Goal: Transaction & Acquisition: Download file/media

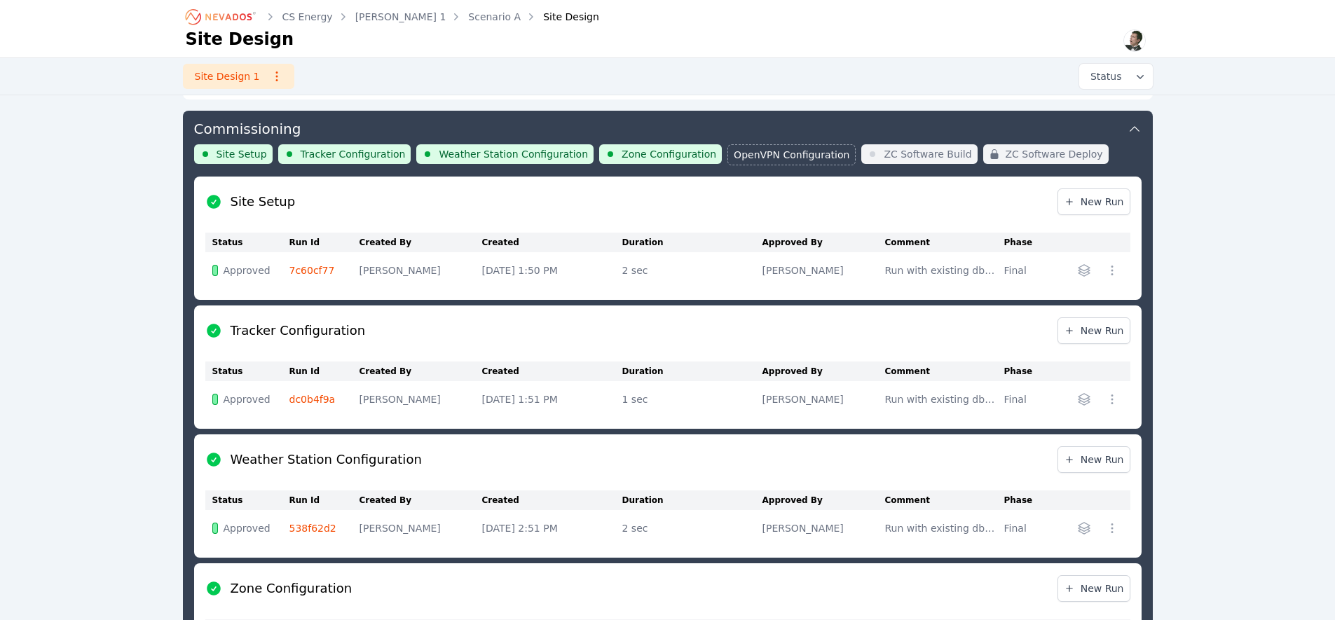
scroll to position [457, 0]
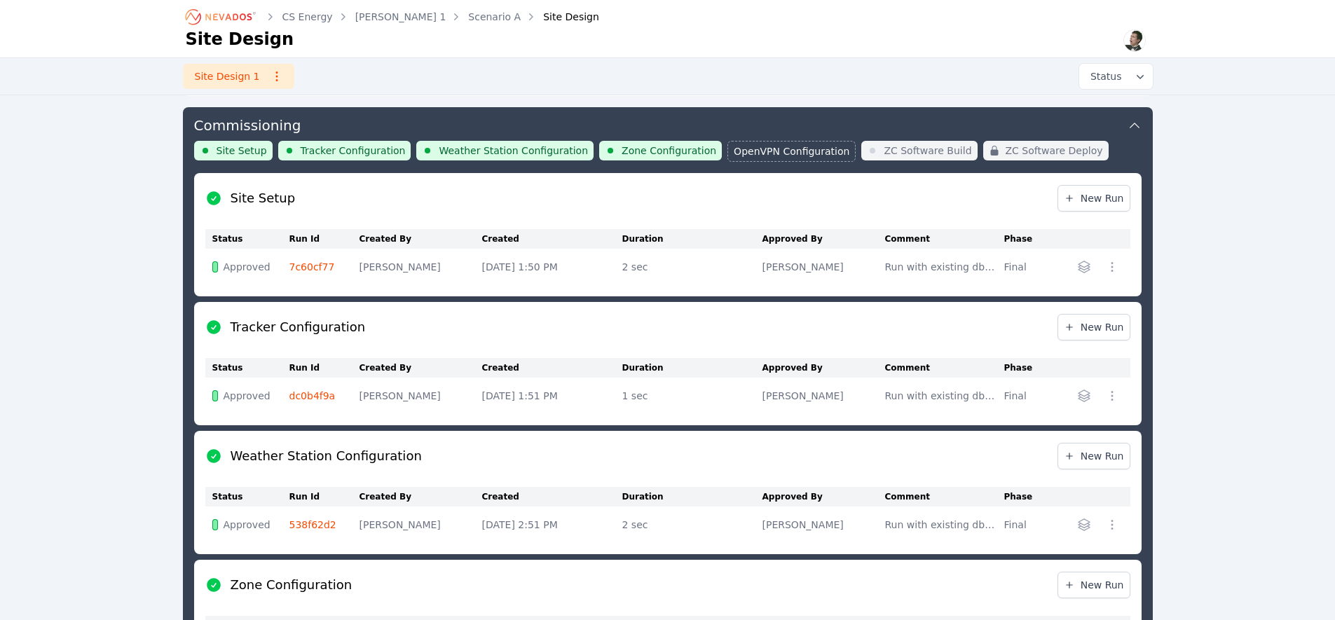
click at [219, 17] on icon "Breadcrumb" at bounding box center [221, 17] width 77 height 22
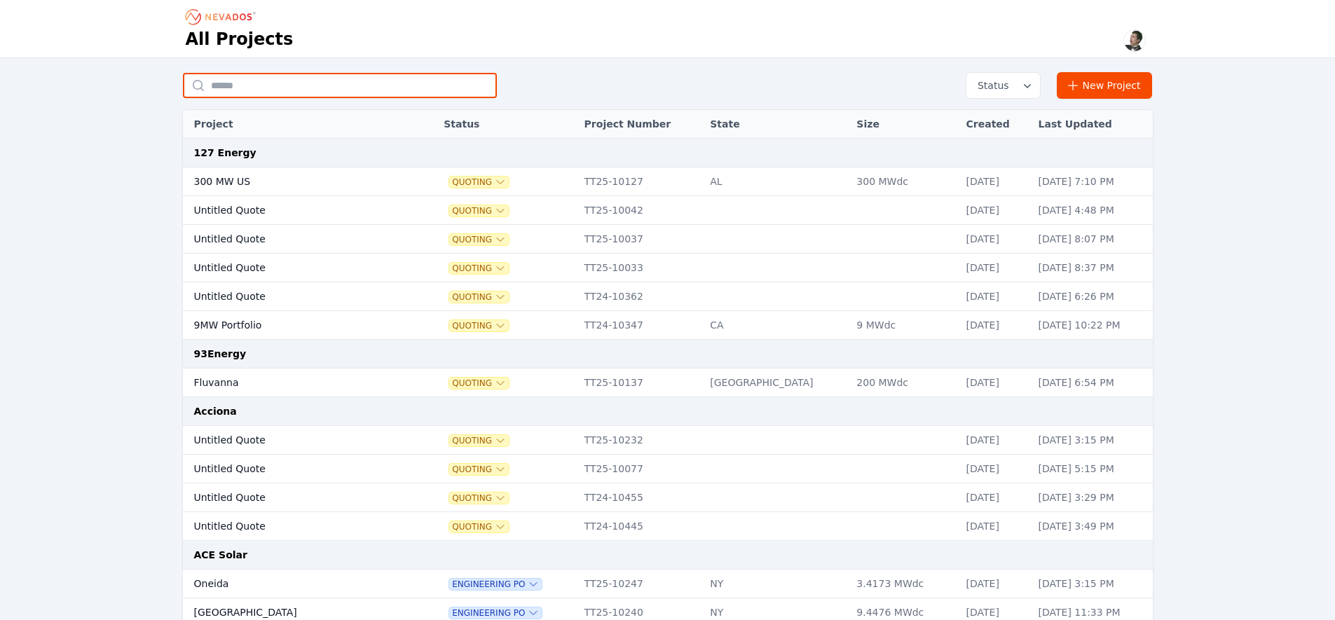
click at [343, 95] on input "text" at bounding box center [340, 85] width 314 height 25
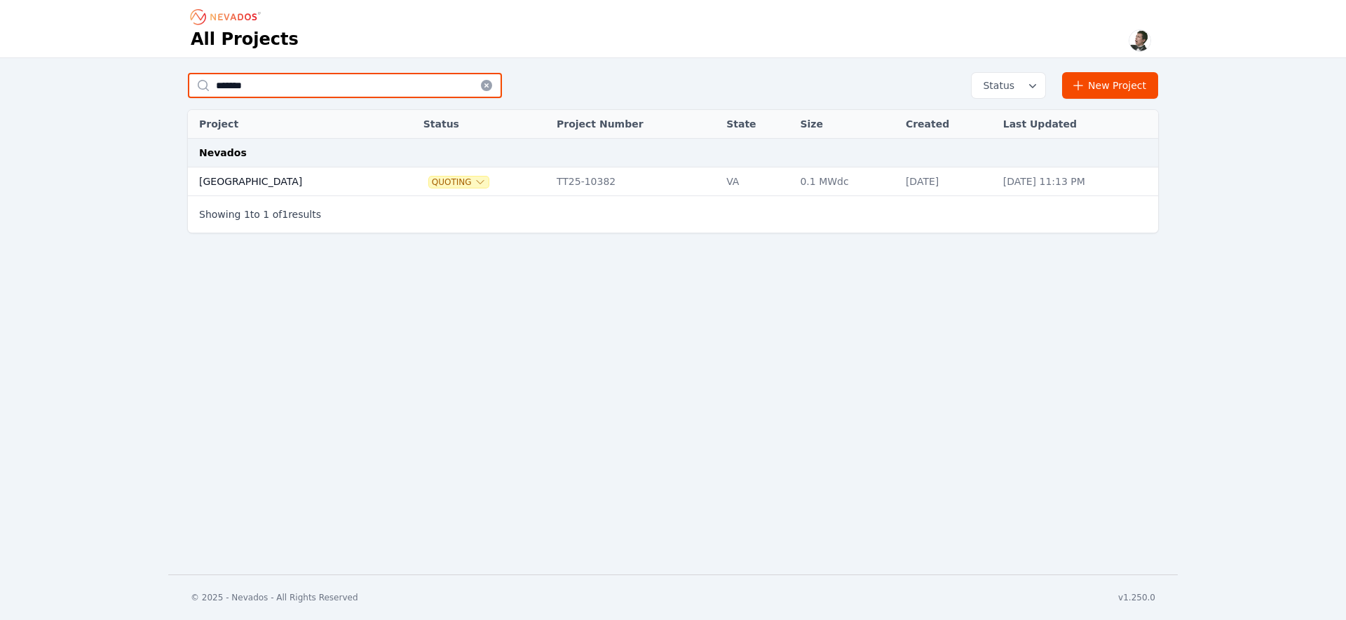
type input "*******"
click at [250, 179] on td "[GEOGRAPHIC_DATA]" at bounding box center [290, 182] width 205 height 29
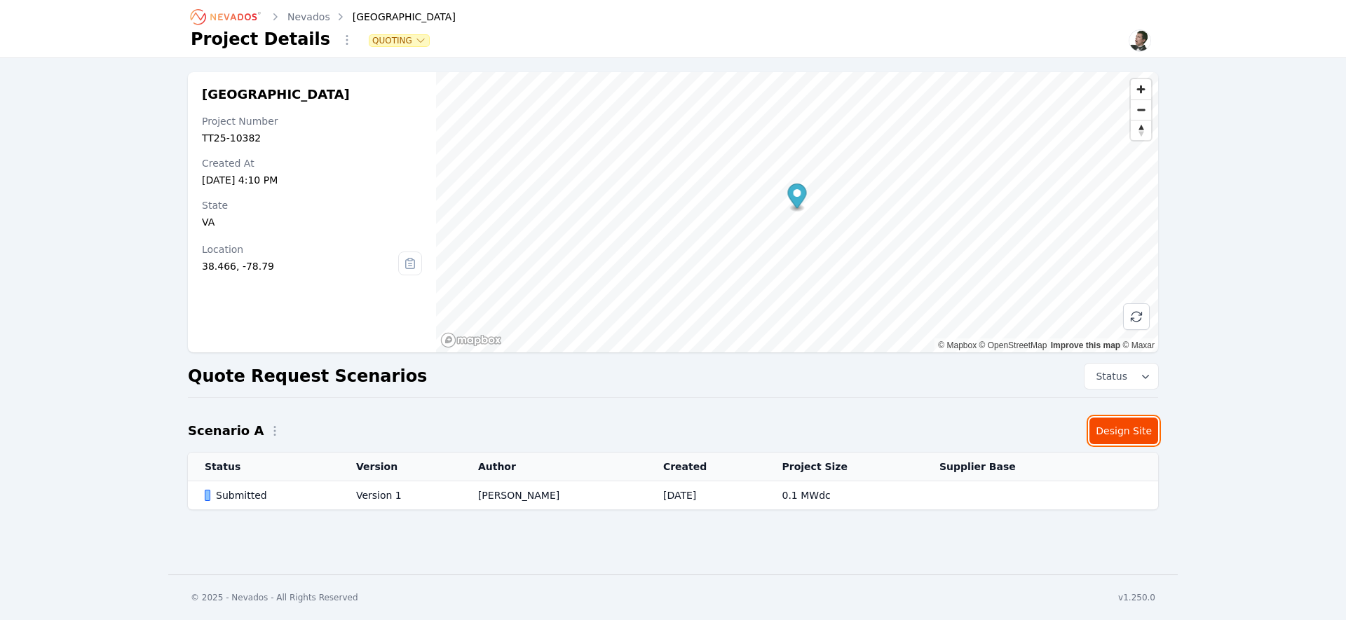
click at [1117, 422] on link "Design Site" at bounding box center [1123, 431] width 69 height 27
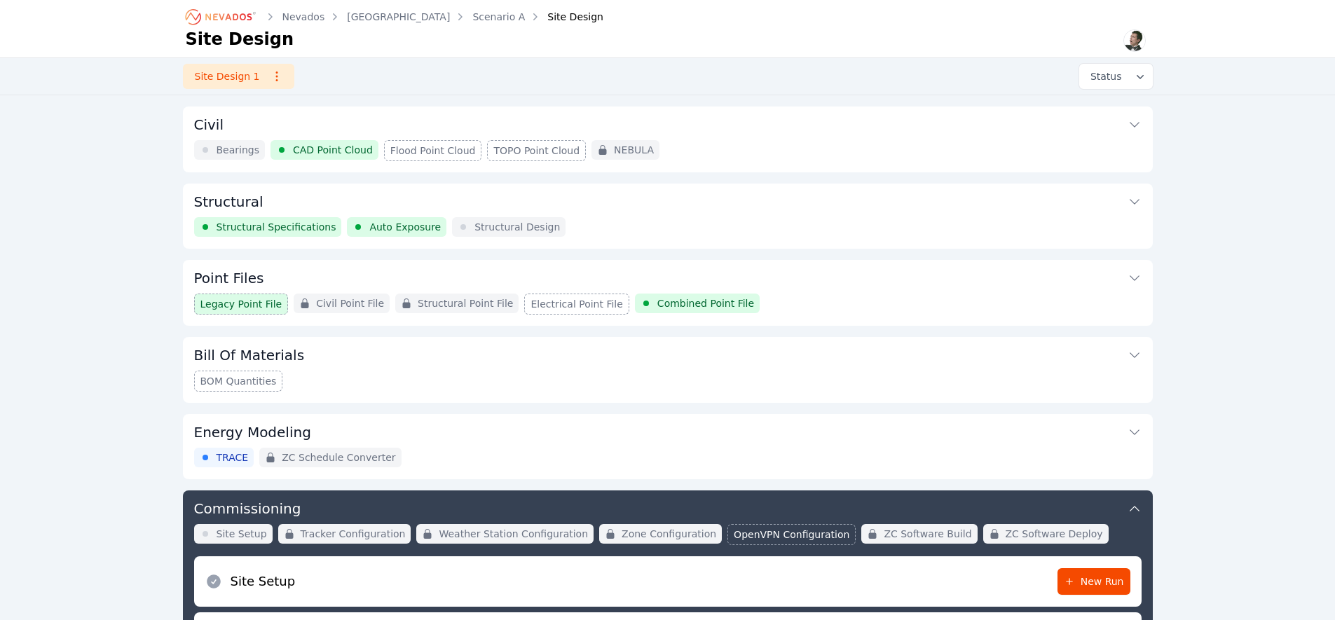
scroll to position [67, 0]
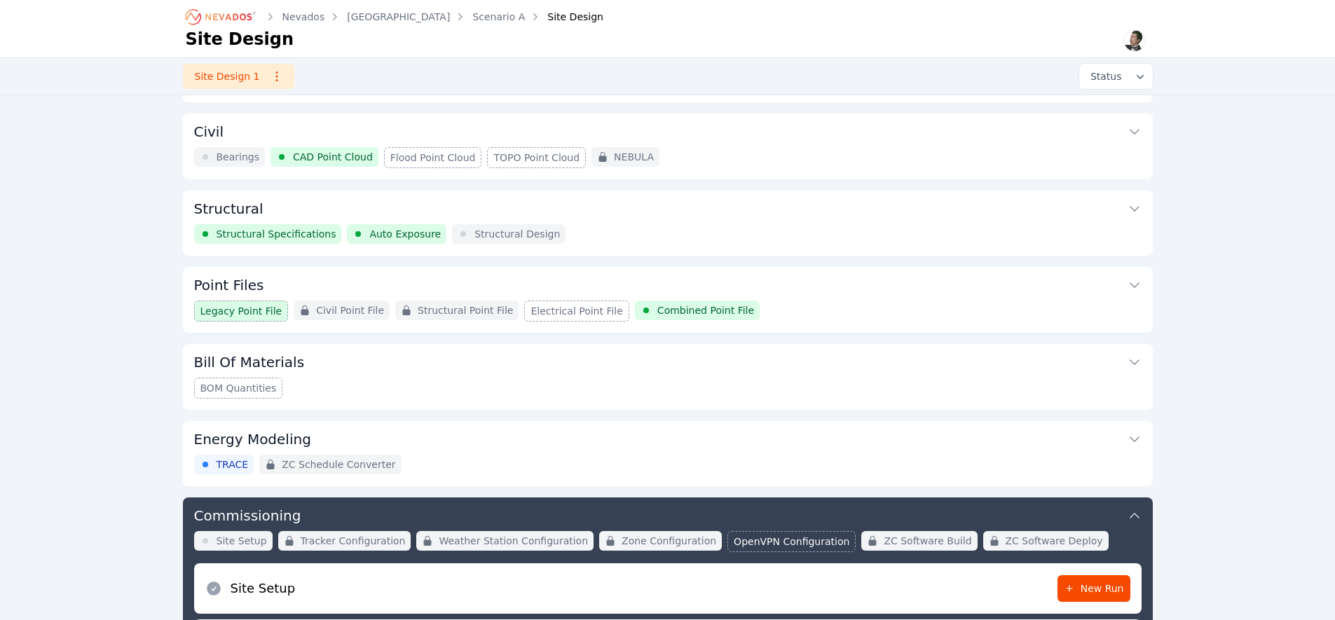
click at [1134, 138] on button "Civil" at bounding box center [668, 131] width 948 height 34
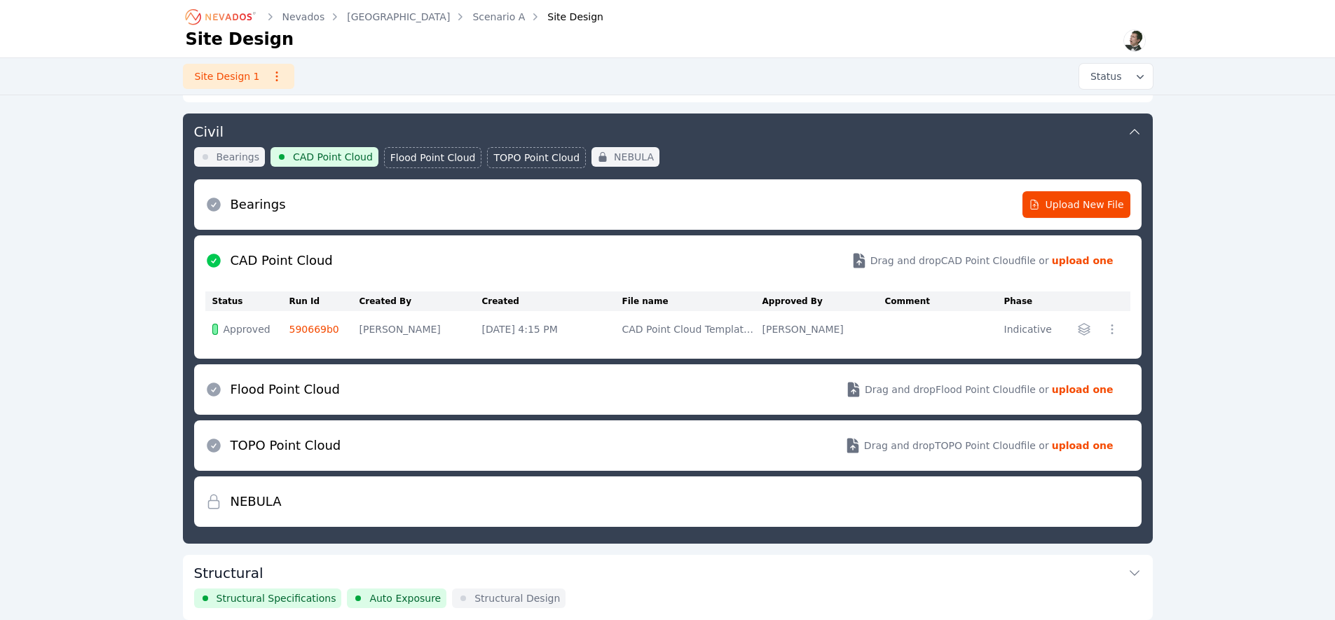
scroll to position [74, 0]
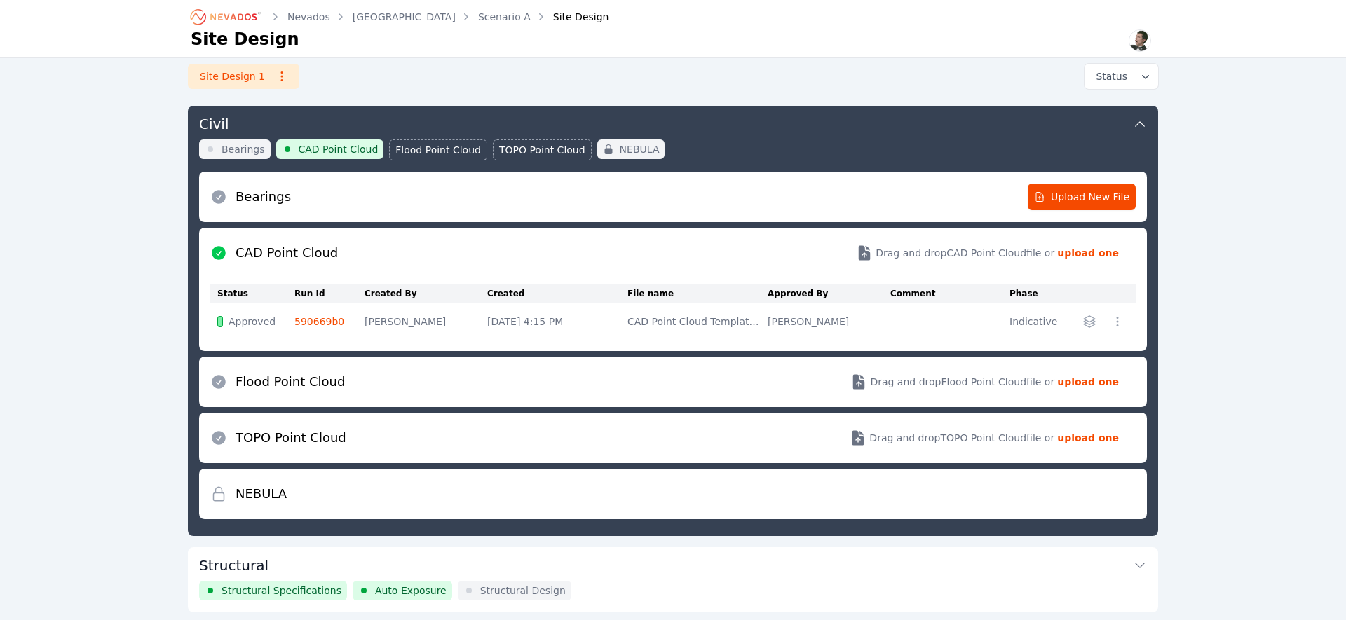
click at [1113, 321] on icon "button" at bounding box center [1117, 322] width 14 height 14
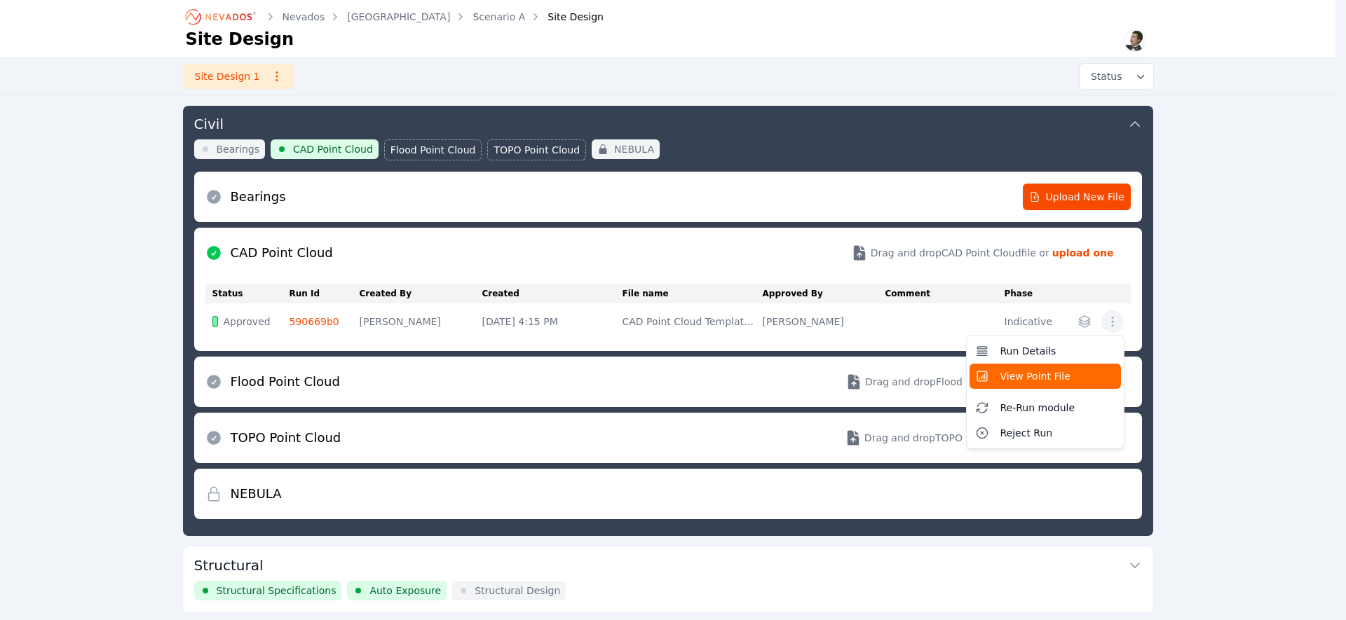
click at [1073, 376] on button "View Point File" at bounding box center [1044, 376] width 151 height 25
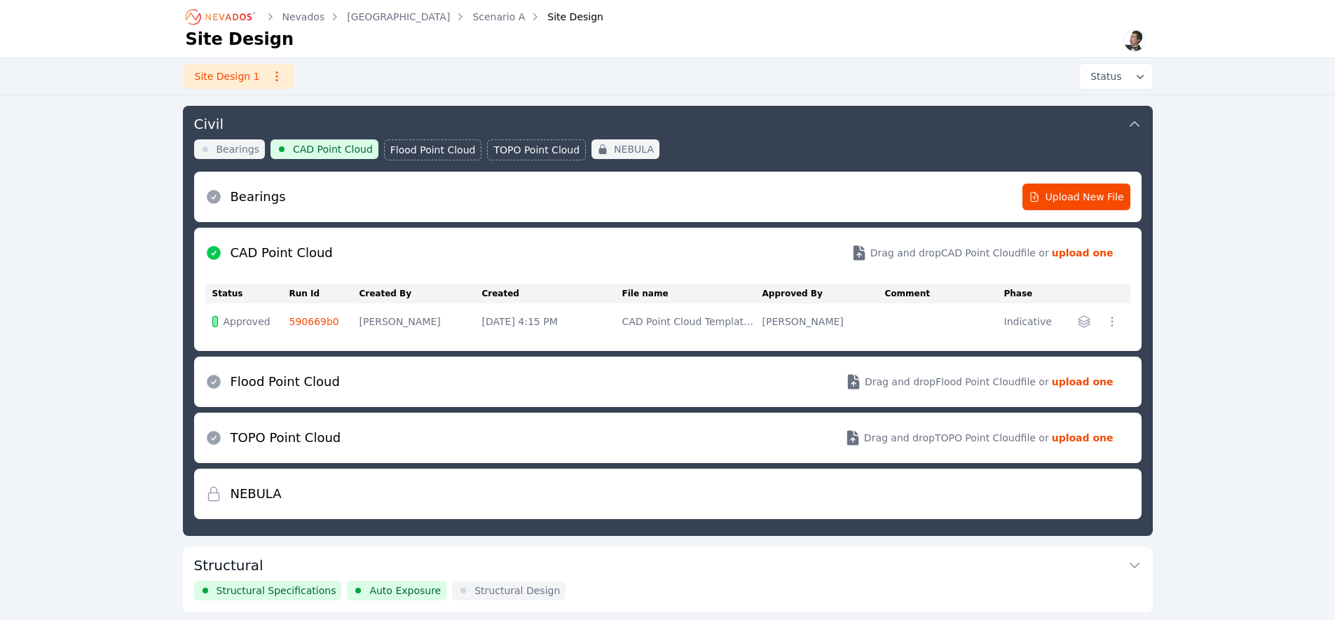
click at [313, 321] on link "590669b0" at bounding box center [314, 321] width 50 height 11
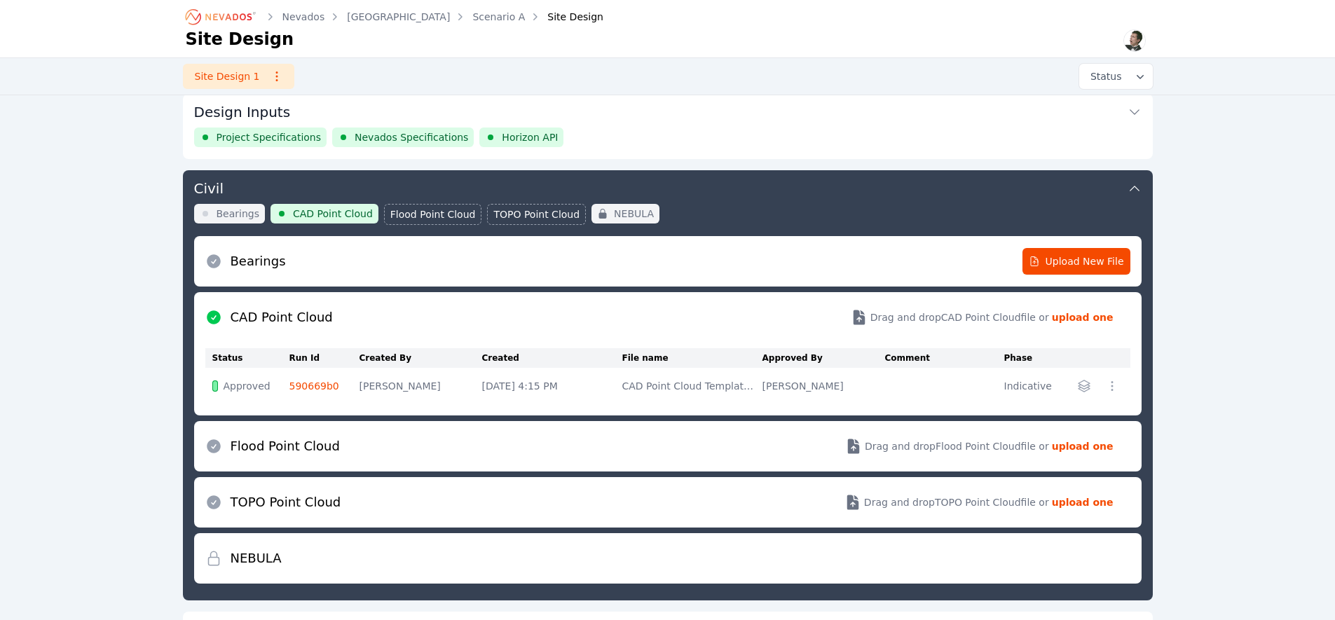
scroll to position [22, 0]
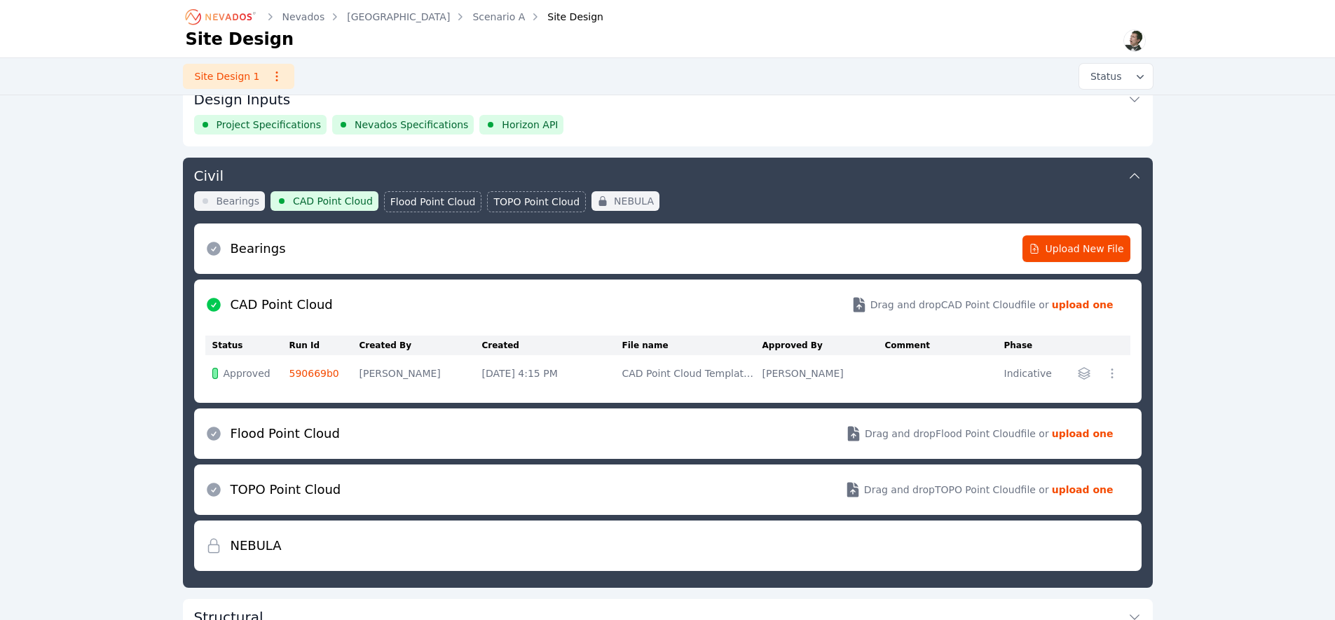
click at [1138, 177] on icon at bounding box center [1135, 176] width 14 height 14
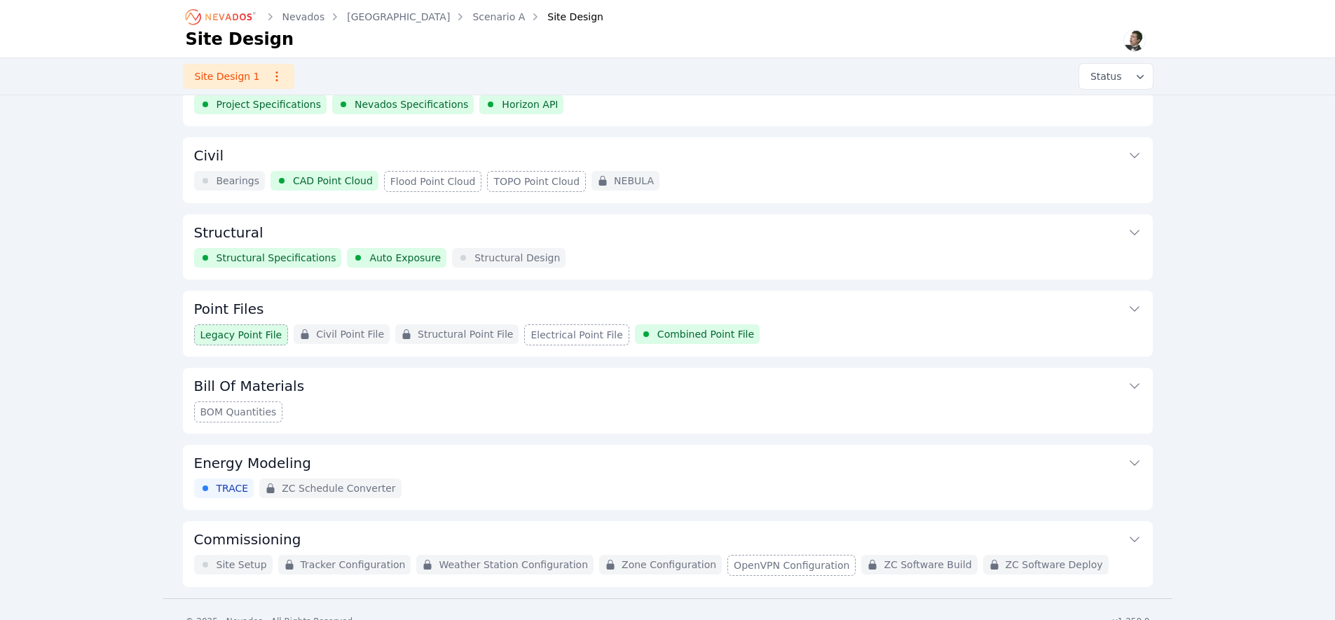
click at [1135, 308] on icon at bounding box center [1135, 309] width 10 height 6
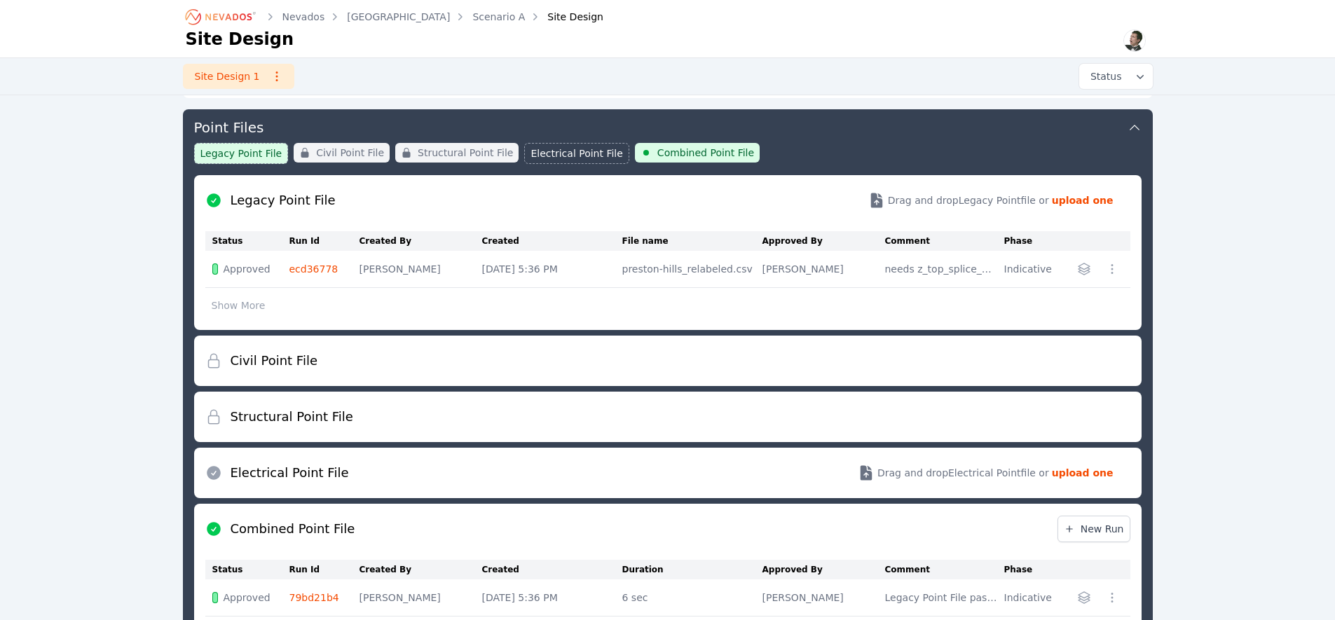
scroll to position [227, 0]
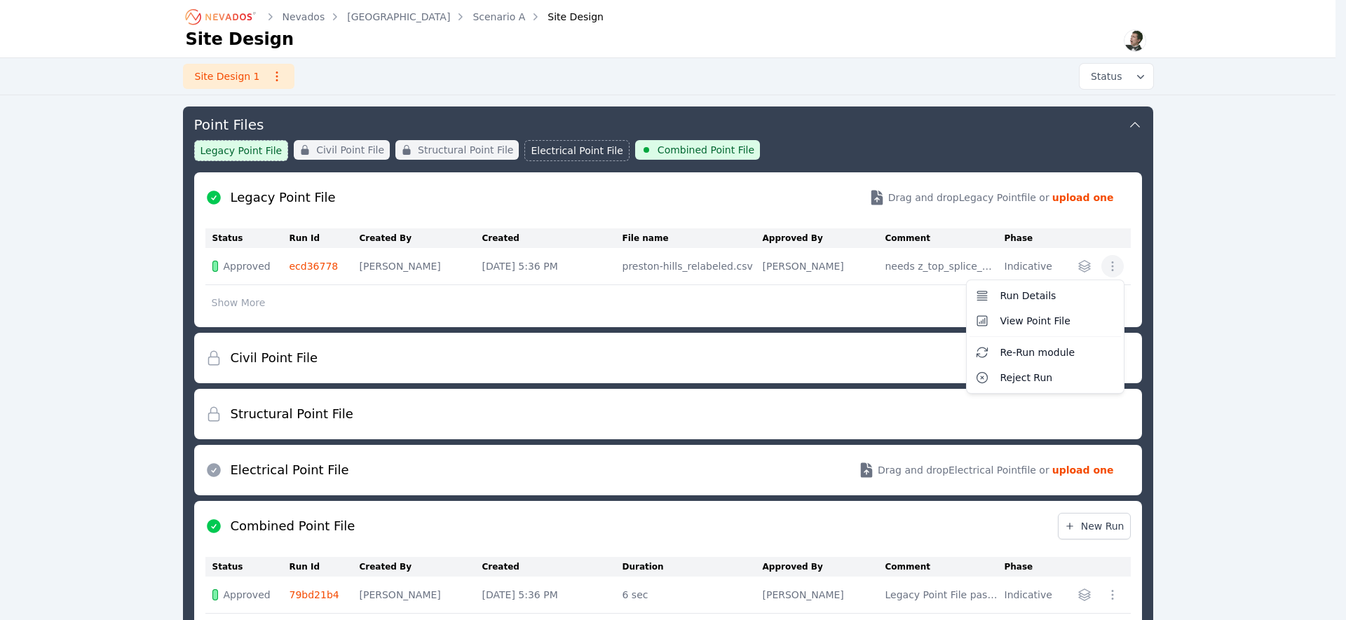
click at [1117, 266] on icon "button" at bounding box center [1112, 266] width 14 height 14
click at [1083, 319] on button "View Point File" at bounding box center [1044, 320] width 151 height 25
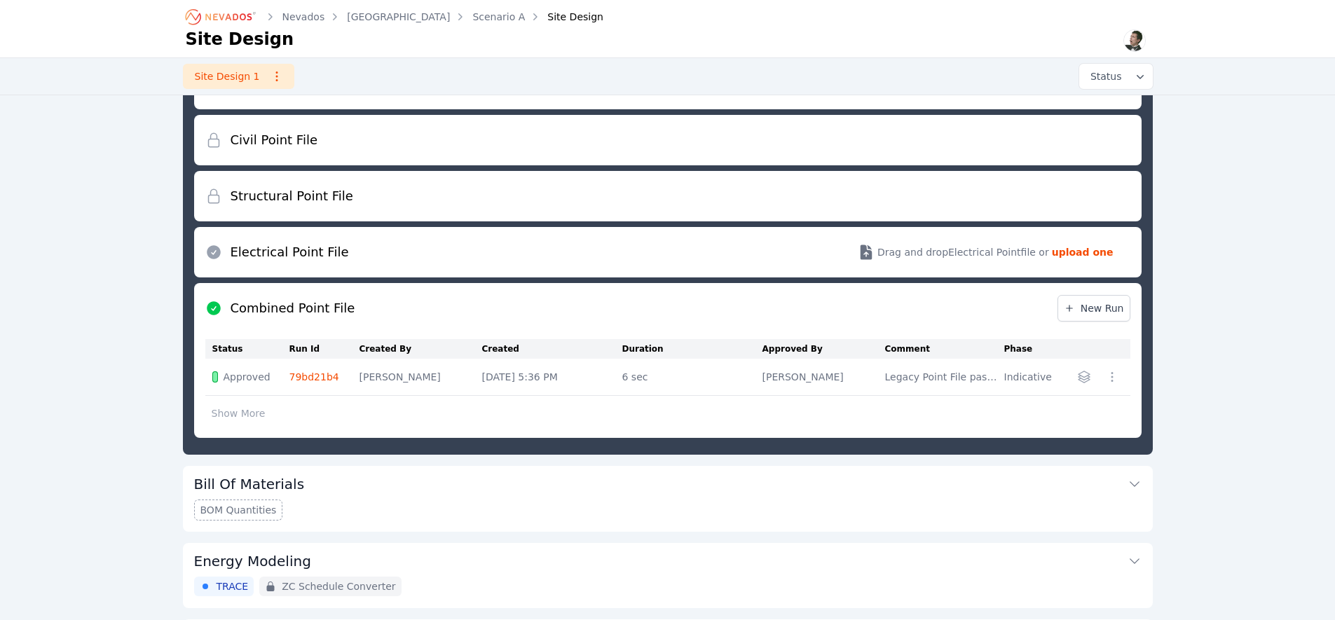
scroll to position [475, 0]
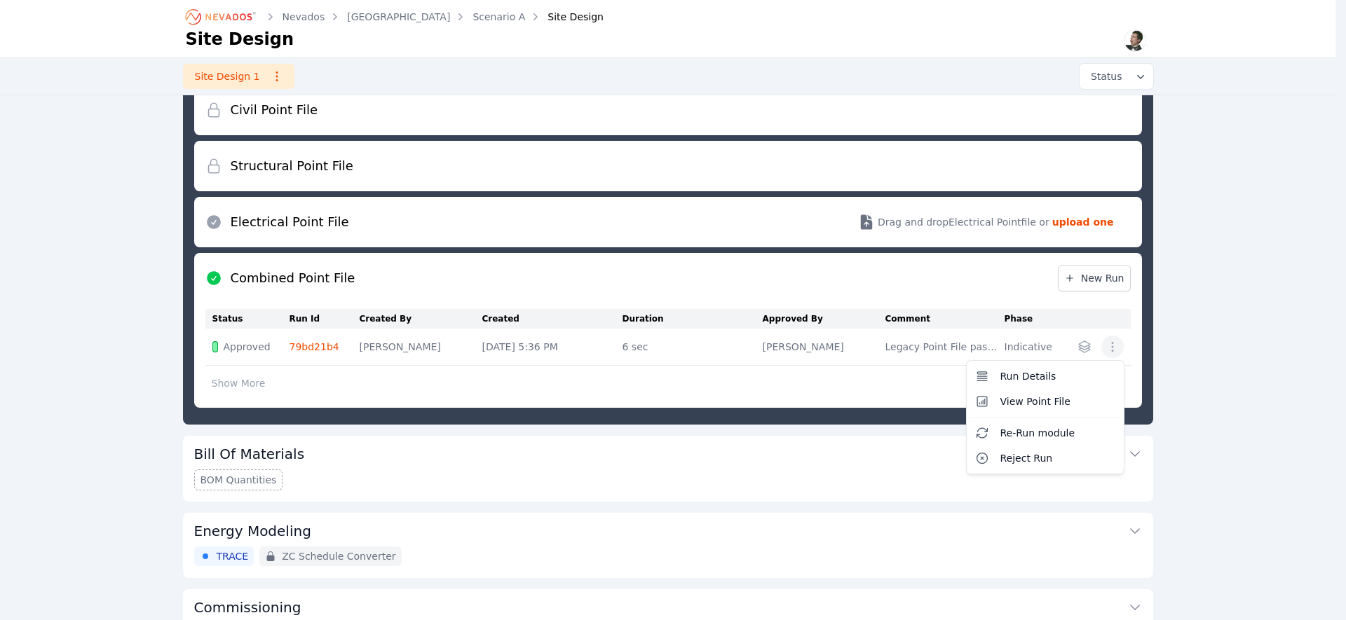
click at [1113, 347] on icon "button" at bounding box center [1112, 347] width 14 height 14
click at [1031, 400] on span "View Point File" at bounding box center [1035, 402] width 70 height 14
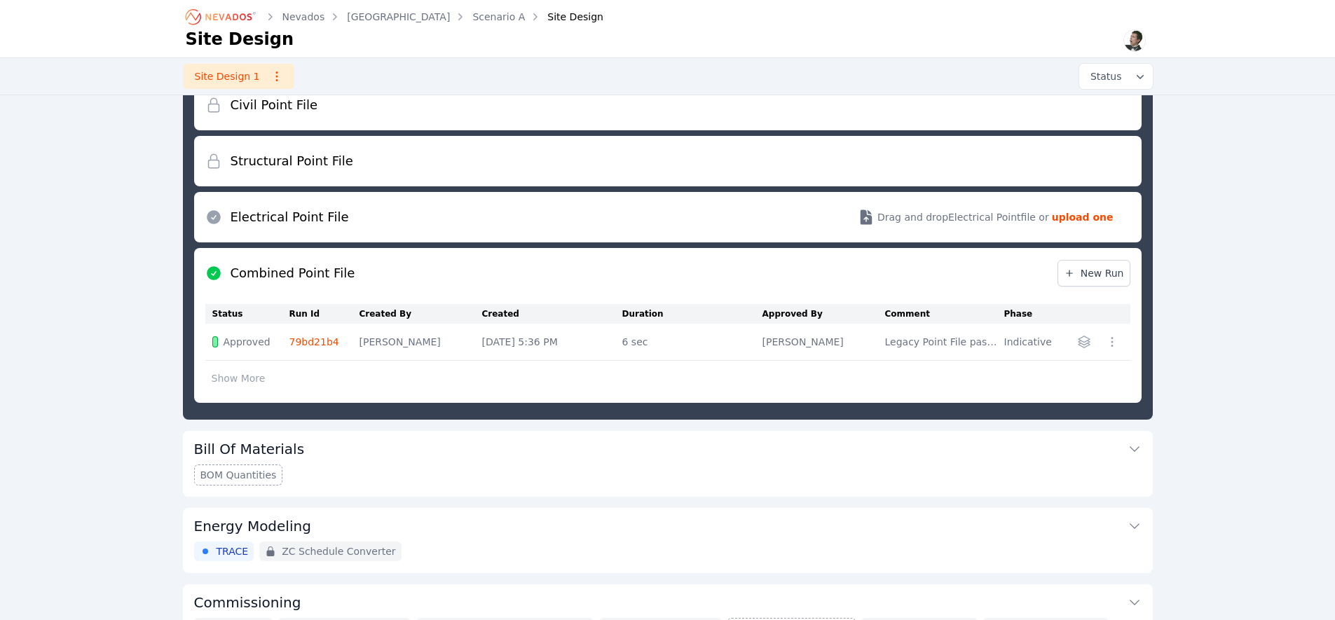
scroll to position [487, 0]
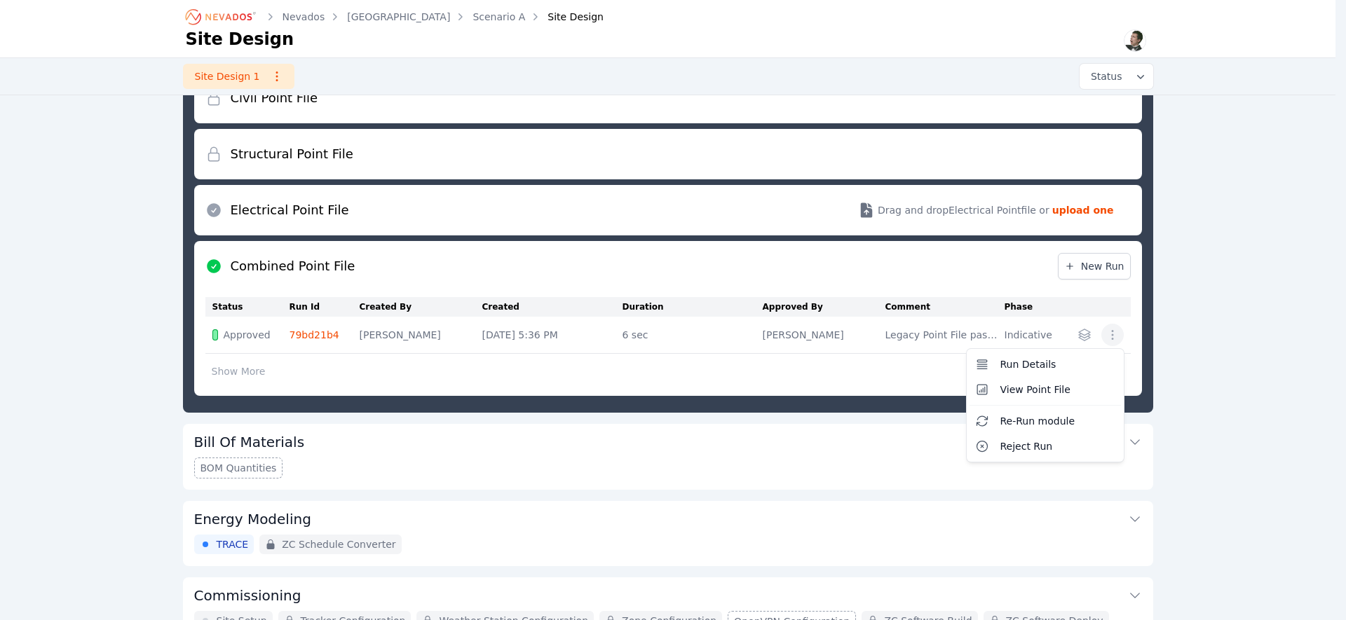
click at [1112, 330] on icon "button" at bounding box center [1112, 335] width 14 height 14
drag, startPoint x: 1229, startPoint y: 342, endPoint x: 1178, endPoint y: 342, distance: 51.2
click at [1229, 342] on div "Nevados [GEOGRAPHIC_DATA] Scenario A Site Design Site Design Site Design 1 Stat…" at bounding box center [667, 84] width 1335 height 1142
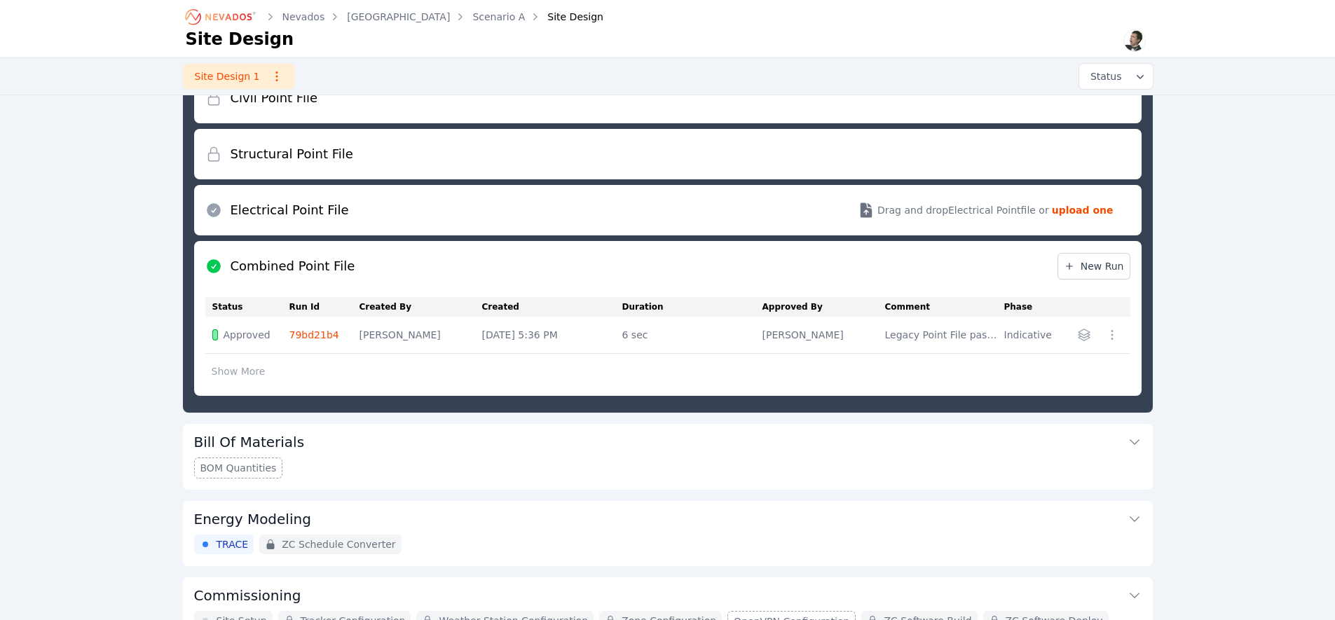
click at [1085, 333] on icon "button" at bounding box center [1083, 334] width 11 height 11
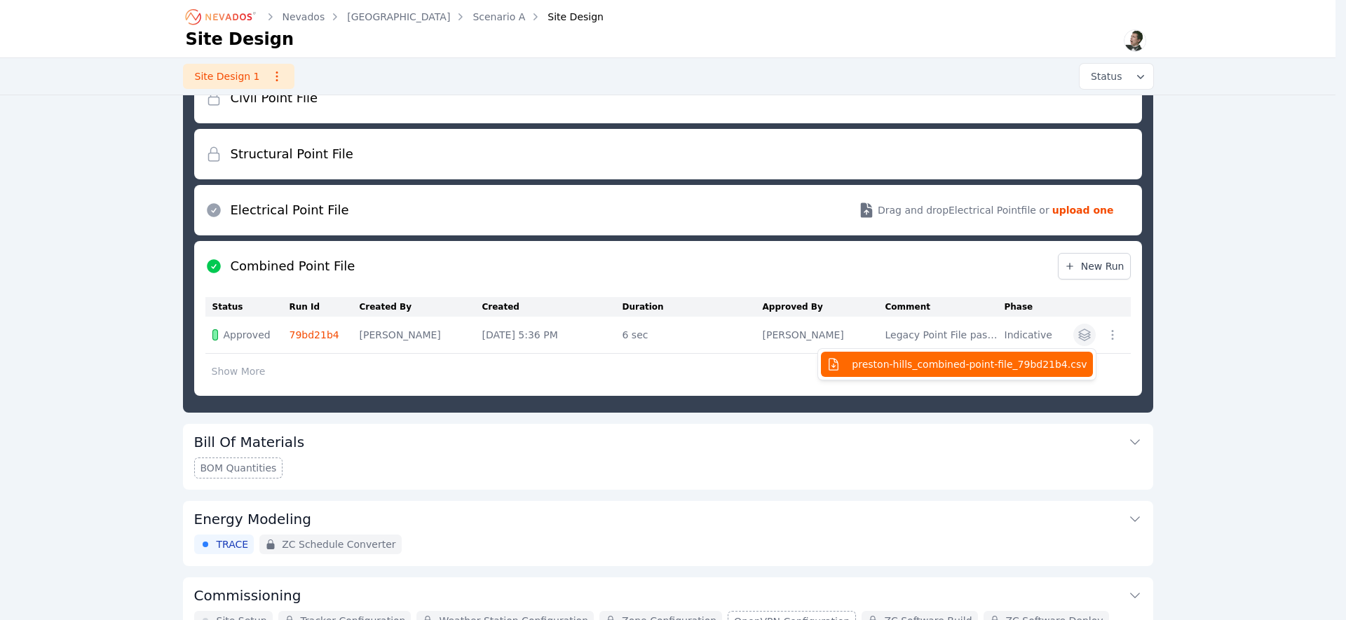
click at [1042, 360] on span "preston-hills_combined-point-file_79bd21b4.csv" at bounding box center [969, 364] width 235 height 14
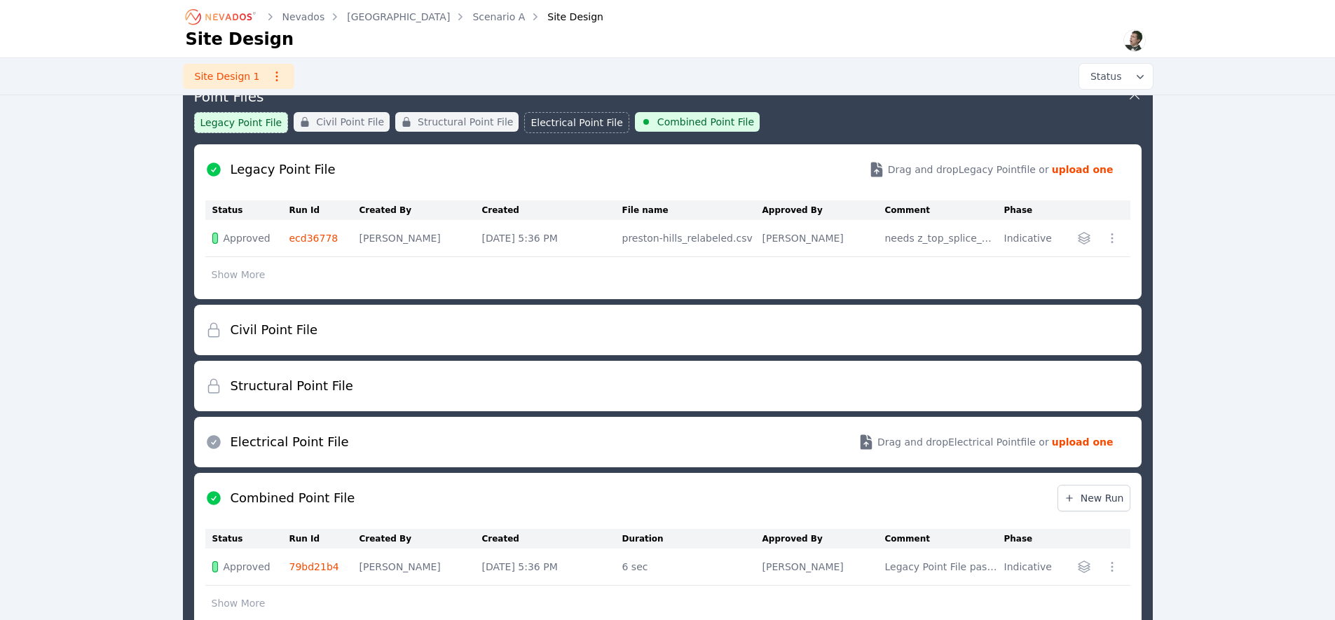
scroll to position [227, 0]
